Goal: Participate in discussion

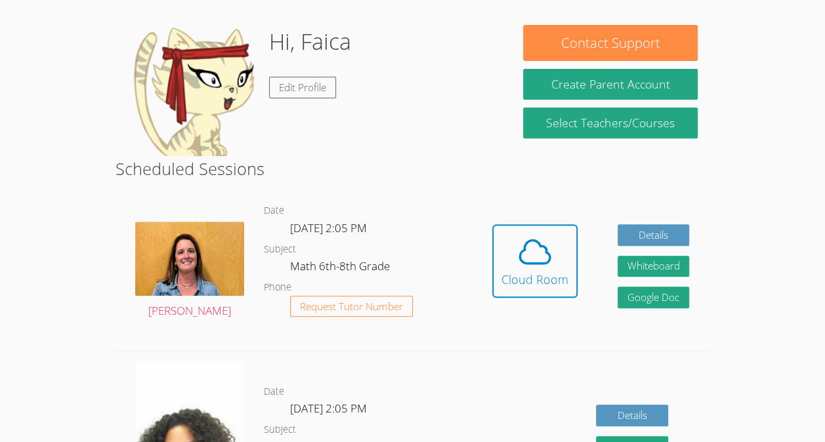
scroll to position [197, 0]
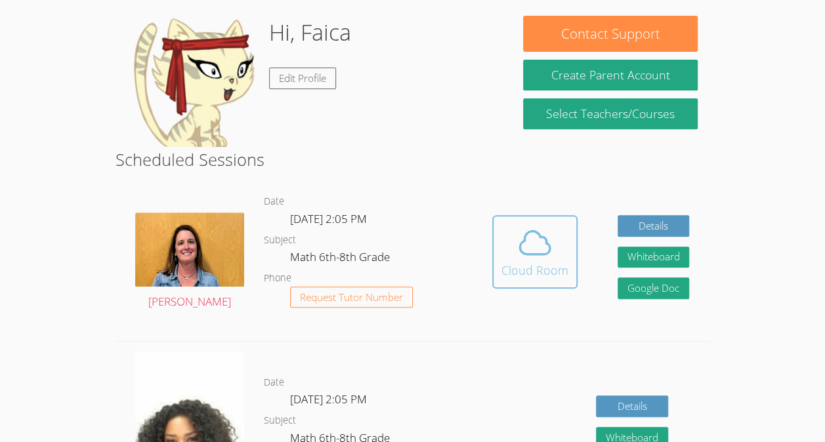
click at [538, 244] on icon at bounding box center [534, 242] width 37 height 37
click at [525, 260] on icon at bounding box center [534, 242] width 37 height 37
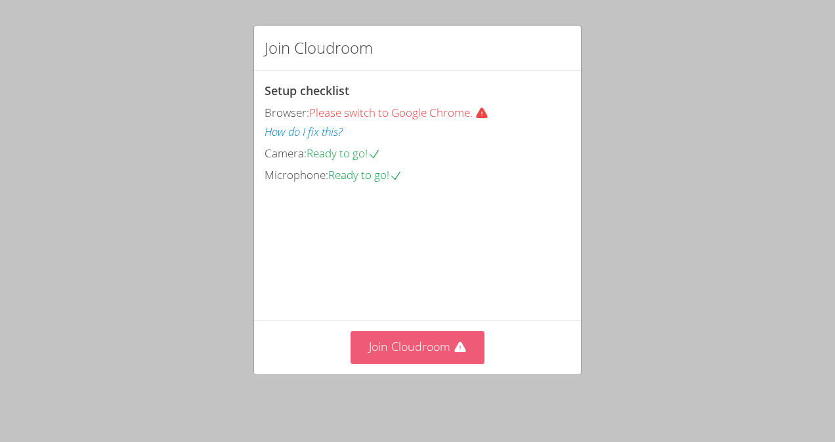
click at [419, 347] on button "Join Cloudroom" at bounding box center [417, 347] width 135 height 32
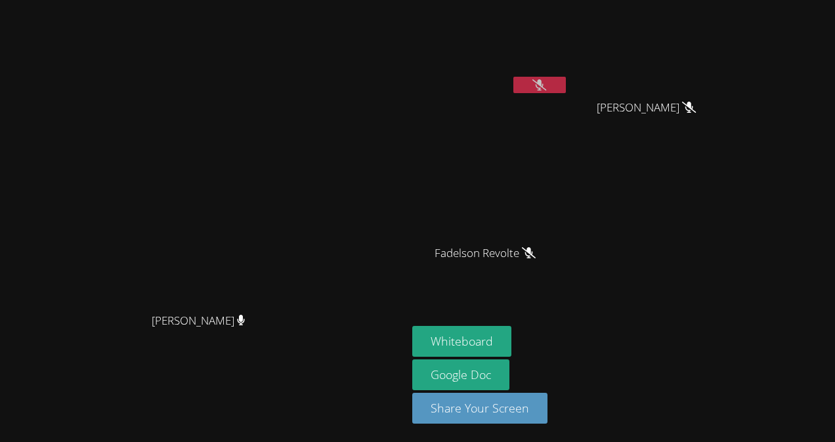
click at [546, 85] on icon at bounding box center [539, 84] width 14 height 11
click at [568, 72] on video at bounding box center [490, 49] width 156 height 88
click at [568, 101] on div "Faica Lamy" at bounding box center [490, 75] width 156 height 140
click at [566, 91] on button at bounding box center [539, 85] width 52 height 16
click at [546, 87] on icon at bounding box center [539, 84] width 14 height 11
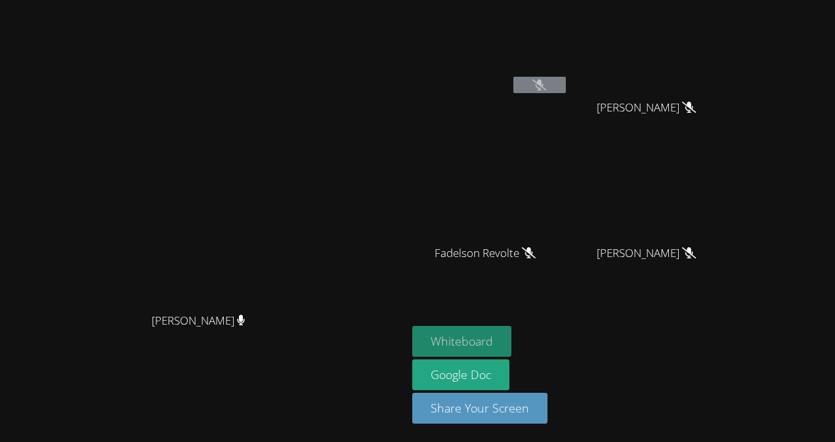
click at [511, 341] on button "Whiteboard" at bounding box center [461, 341] width 99 height 31
click at [546, 86] on icon at bounding box center [539, 84] width 14 height 11
click at [546, 85] on icon at bounding box center [539, 84] width 14 height 11
click at [566, 83] on button at bounding box center [539, 85] width 52 height 16
click at [566, 89] on button at bounding box center [539, 85] width 52 height 16
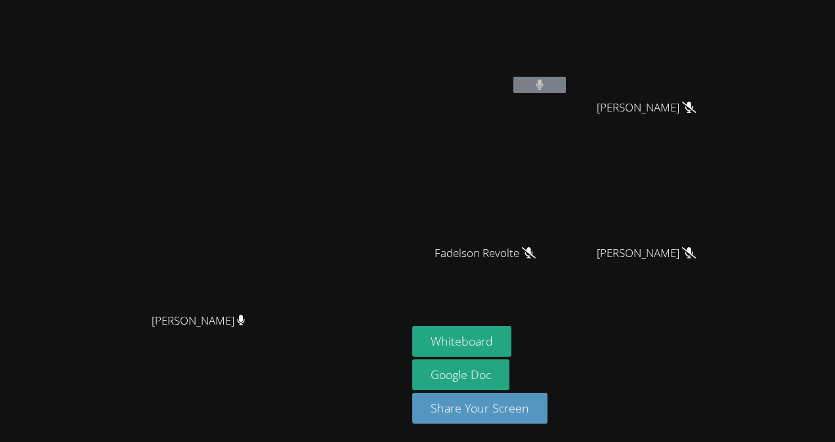
click at [566, 86] on button at bounding box center [539, 85] width 52 height 16
click at [566, 90] on button at bounding box center [539, 85] width 52 height 16
click at [566, 86] on button at bounding box center [539, 85] width 52 height 16
click at [735, 381] on aside "Faica Lamy Dawenska Titus Dawenska Titus Fadelson Revolte Fadelson Revolte Leyn…" at bounding box center [571, 221] width 328 height 442
click at [302, 236] on video at bounding box center [203, 194] width 197 height 223
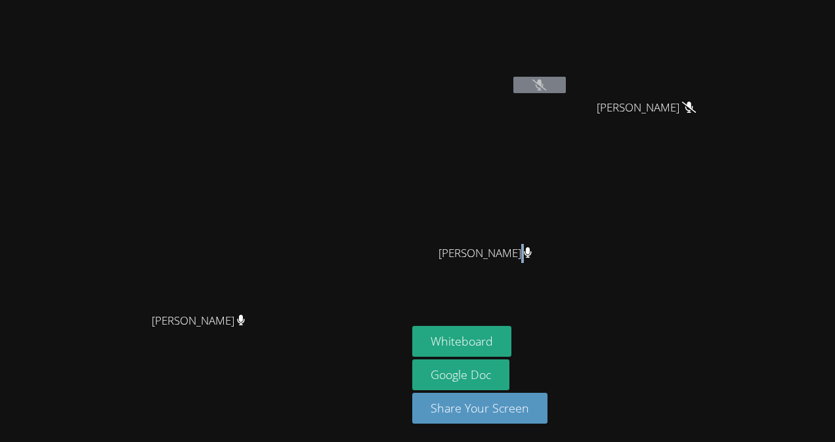
click at [566, 84] on button at bounding box center [539, 85] width 52 height 16
click at [532, 248] on icon at bounding box center [528, 252] width 9 height 11
click at [546, 86] on icon at bounding box center [539, 84] width 14 height 11
click at [544, 87] on icon at bounding box center [539, 84] width 9 height 11
click at [566, 87] on button at bounding box center [539, 85] width 52 height 16
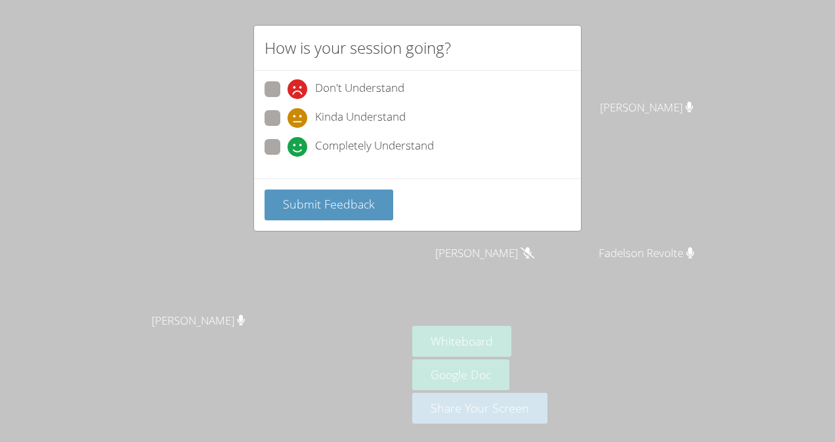
click at [345, 140] on span "Completely Understand" at bounding box center [374, 147] width 119 height 20
click at [299, 140] on input "Completely Understand" at bounding box center [292, 144] width 11 height 11
radio input "true"
click at [340, 207] on span "Submit Feedback" at bounding box center [329, 204] width 92 height 16
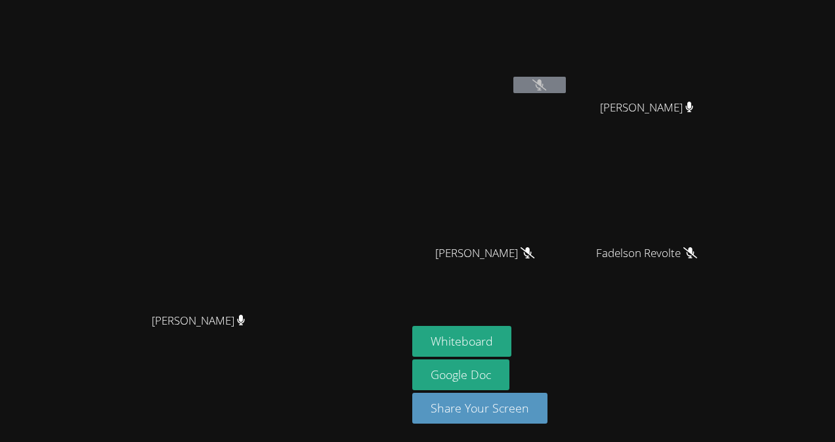
click at [546, 85] on icon at bounding box center [539, 84] width 14 height 11
click at [546, 86] on icon at bounding box center [539, 84] width 14 height 11
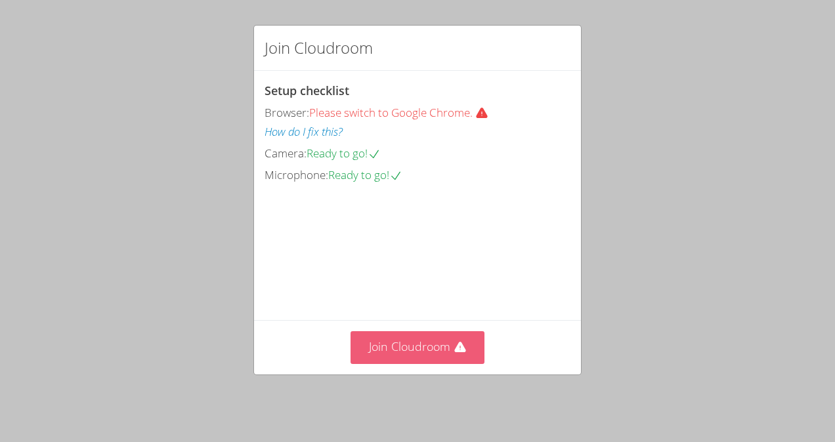
click at [446, 353] on button "Join Cloudroom" at bounding box center [417, 347] width 135 height 32
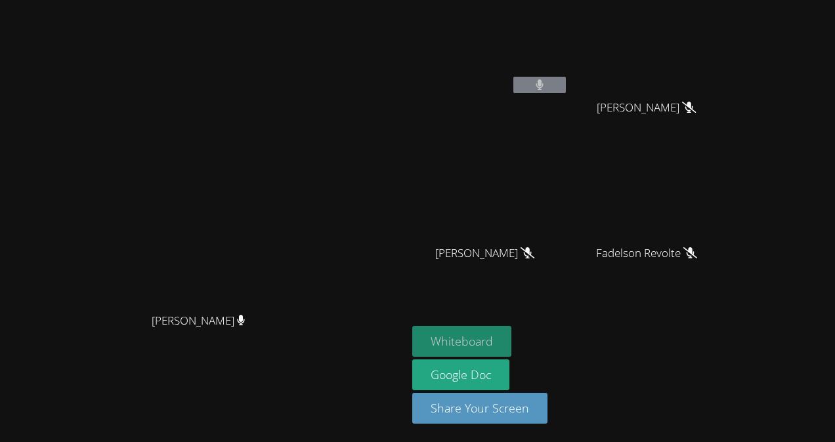
click at [511, 341] on button "Whiteboard" at bounding box center [461, 341] width 99 height 31
